Goal: Information Seeking & Learning: Learn about a topic

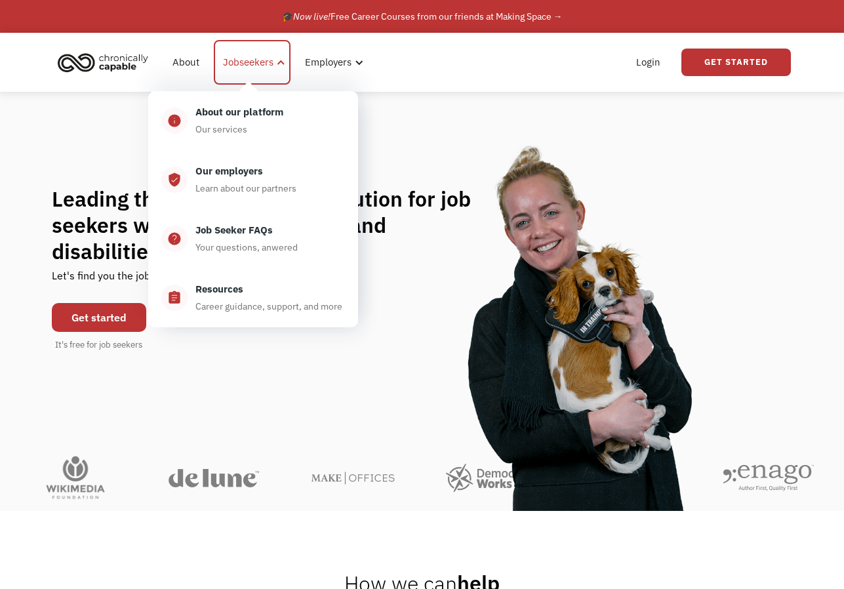
click at [251, 65] on div "Jobseekers" at bounding box center [248, 62] width 50 height 16
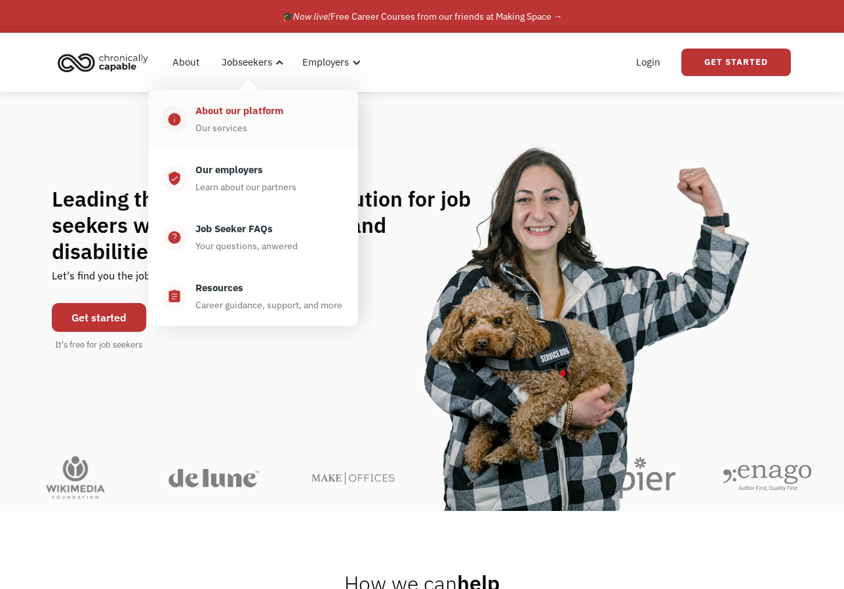
click at [231, 118] on div "About our platform" at bounding box center [239, 111] width 88 height 16
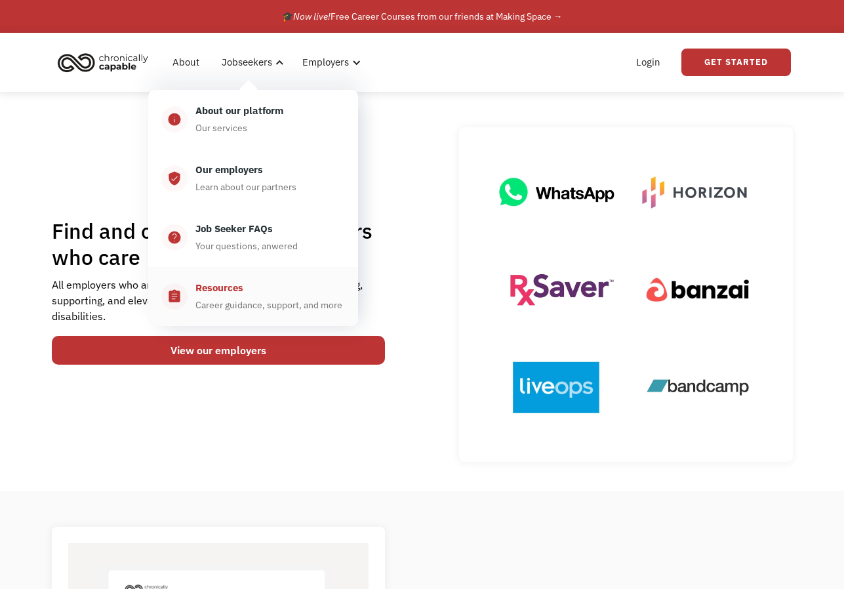
click at [220, 289] on div "Resources" at bounding box center [219, 288] width 48 height 16
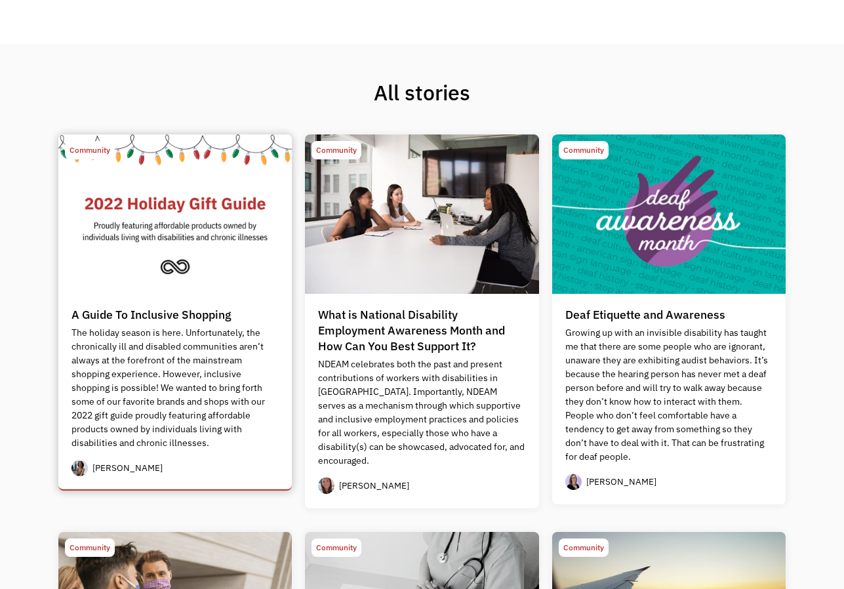
scroll to position [359, 0]
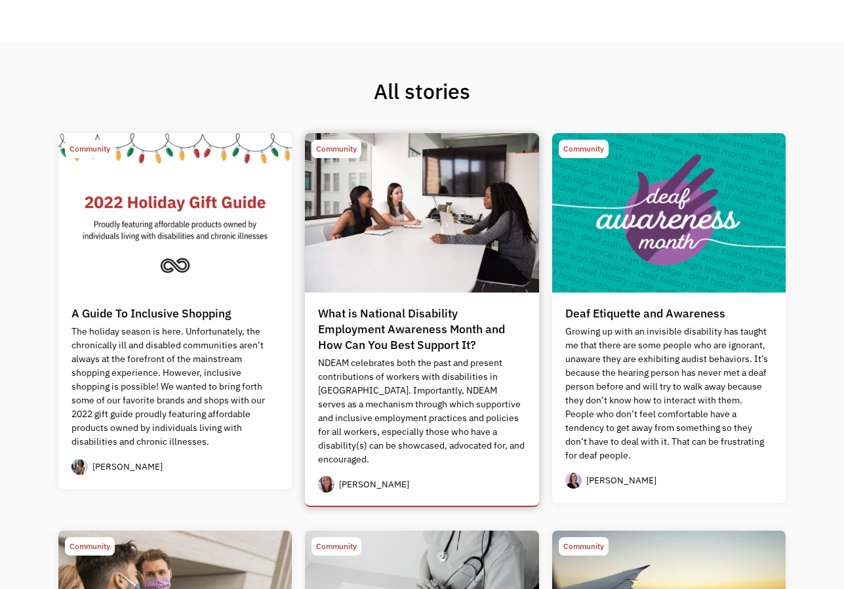
click at [375, 281] on img at bounding box center [422, 212] width 234 height 159
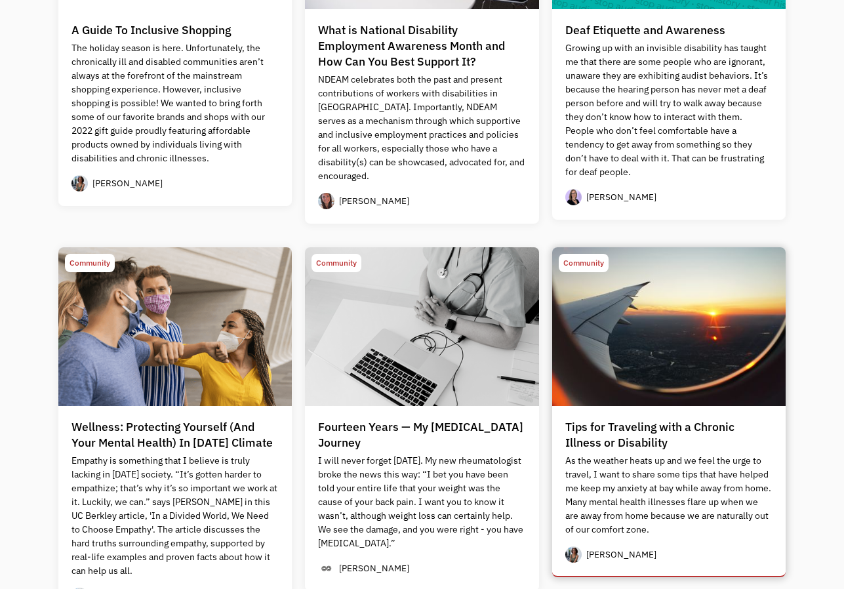
scroll to position [644, 0]
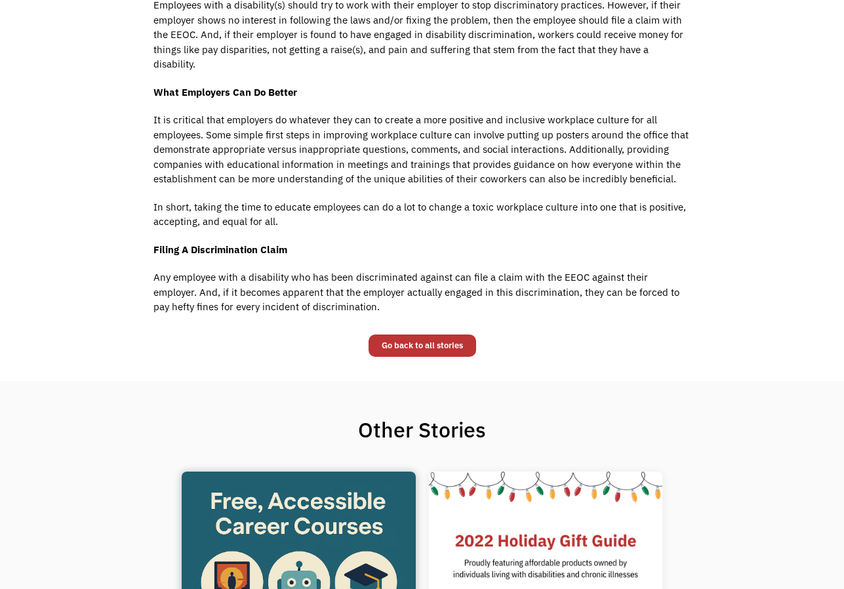
scroll to position [1501, 0]
